Goal: Information Seeking & Learning: Learn about a topic

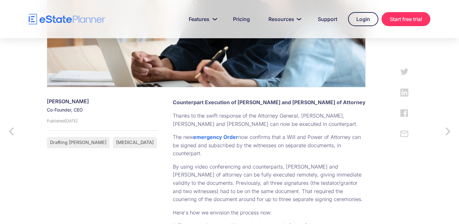
scroll to position [245, 0]
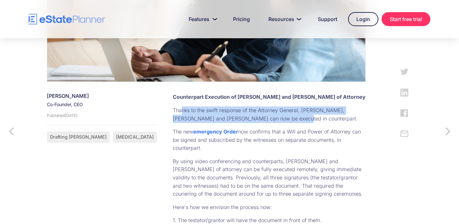
drag, startPoint x: 140, startPoint y: 91, endPoint x: 198, endPoint y: 98, distance: 58.8
click at [198, 107] on p "Thanks to the swift response of the Attorney General, [PERSON_NAME], [PERSON_NA…" at bounding box center [269, 115] width 193 height 16
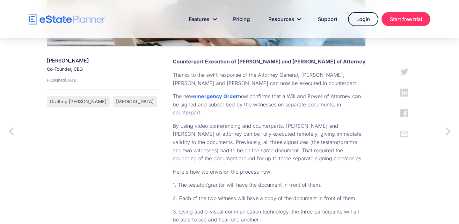
scroll to position [282, 0]
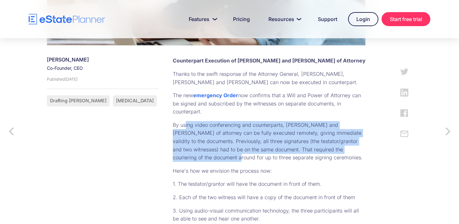
drag, startPoint x: 142, startPoint y: 101, endPoint x: 208, endPoint y: 125, distance: 70.5
click at [208, 125] on p "By using video conferencing and counterparts, [PERSON_NAME] and [PERSON_NAME] o…" at bounding box center [269, 141] width 193 height 41
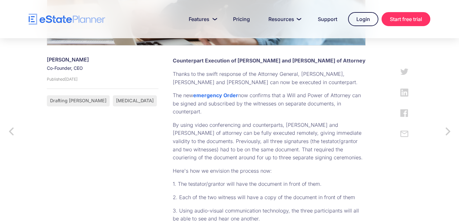
click at [214, 167] on p "Here's how we envision the process now:" at bounding box center [269, 171] width 193 height 8
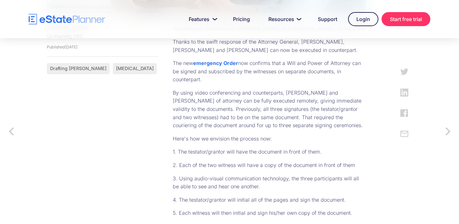
scroll to position [314, 0]
drag, startPoint x: 293, startPoint y: 90, endPoint x: 207, endPoint y: 91, distance: 85.8
click at [207, 91] on p "By using video conferencing and counterparts, [PERSON_NAME] and [PERSON_NAME] o…" at bounding box center [269, 109] width 193 height 41
drag, startPoint x: 128, startPoint y: 104, endPoint x: 214, endPoint y: 101, distance: 86.2
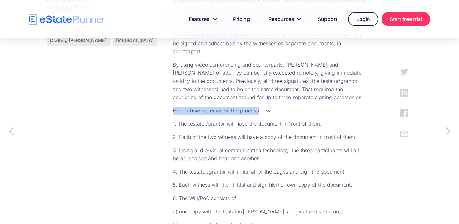
scroll to position [343, 0]
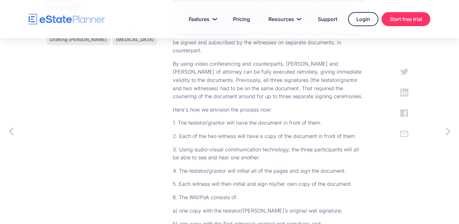
click at [216, 119] on p "1. The testator/grantor will have the document in front of them." at bounding box center [269, 123] width 193 height 8
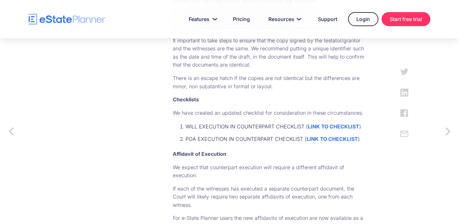
scroll to position [583, 0]
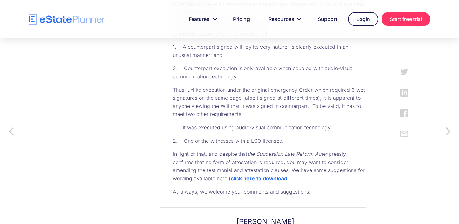
scroll to position [846, 0]
